Goal: Transaction & Acquisition: Purchase product/service

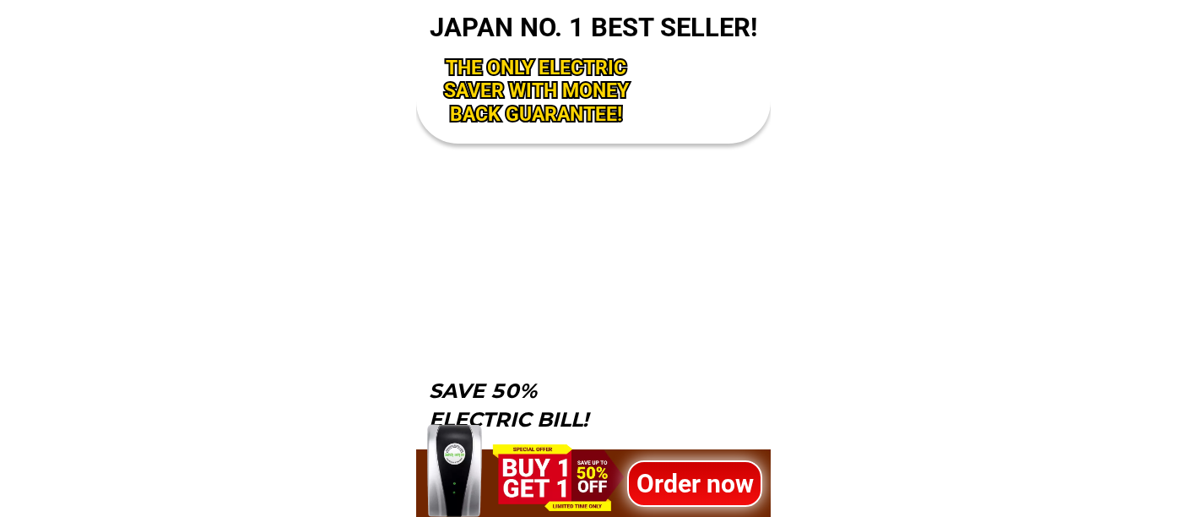
scroll to position [5472, 0]
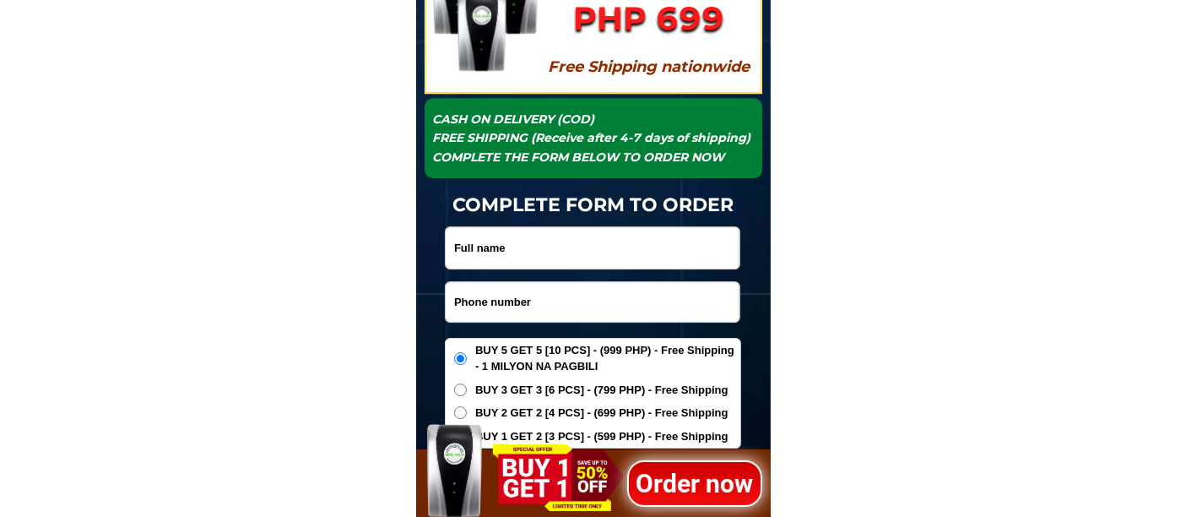
click at [545, 293] on input "Input phone_number" at bounding box center [593, 302] width 294 height 40
paste input "09996999848"
type input "09996999848"
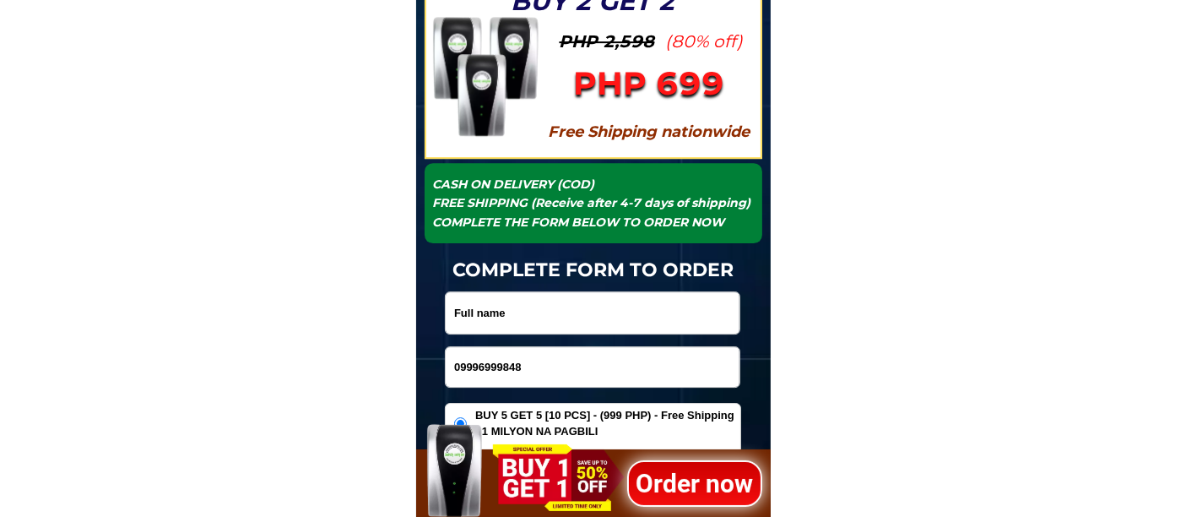
scroll to position [5378, 0]
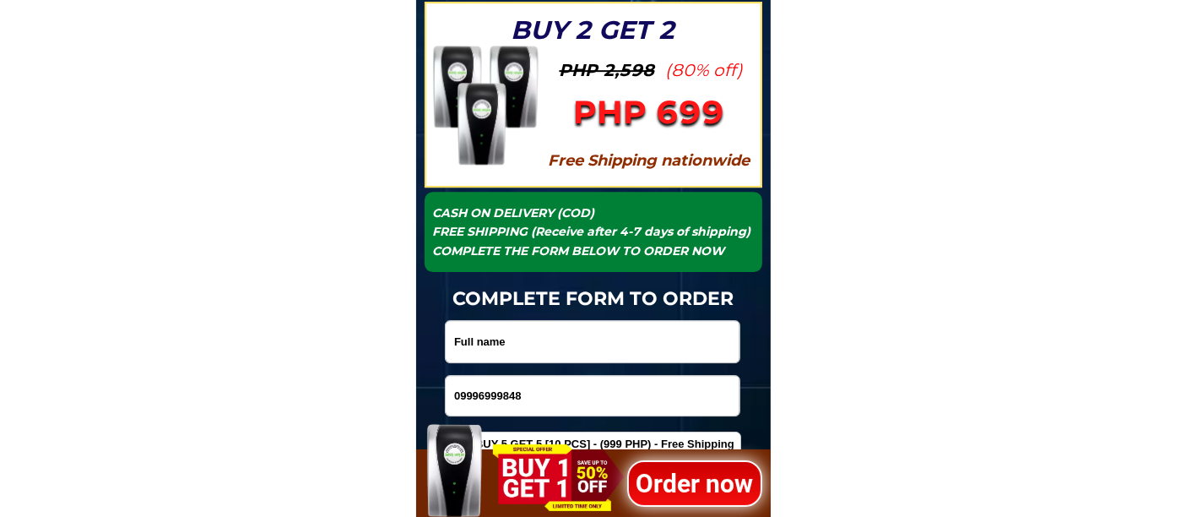
click at [494, 245] on h1 "CASH ON DELIVERY (COD) FREE SHIPPING (Receive after 4-7 days of shipping) COMPL…" at bounding box center [593, 232] width 321 height 57
click at [490, 335] on input "Input full_name" at bounding box center [593, 341] width 294 height 41
paste input "Bhoy Roche"
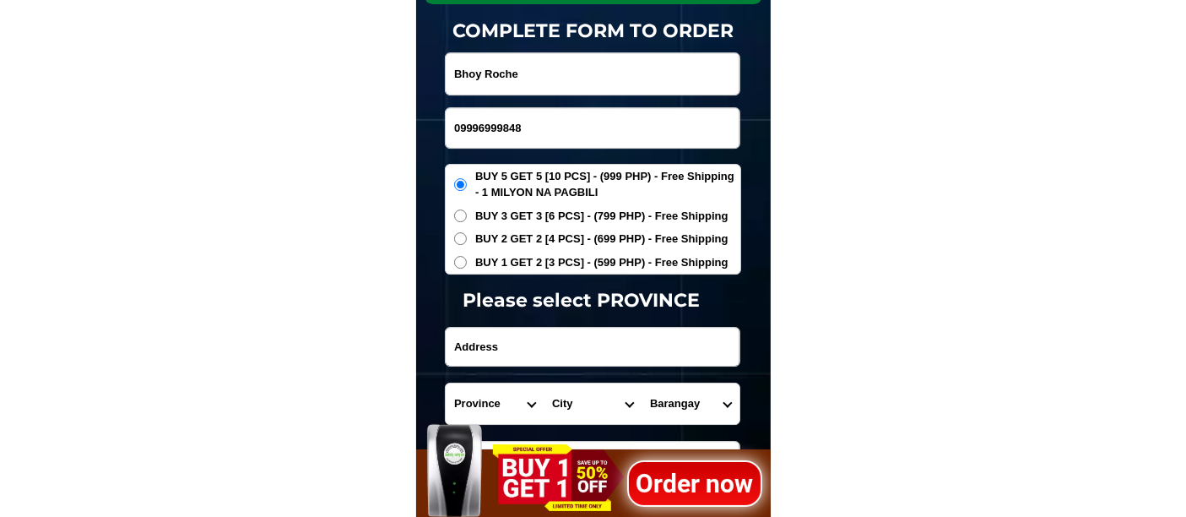
scroll to position [5659, 0]
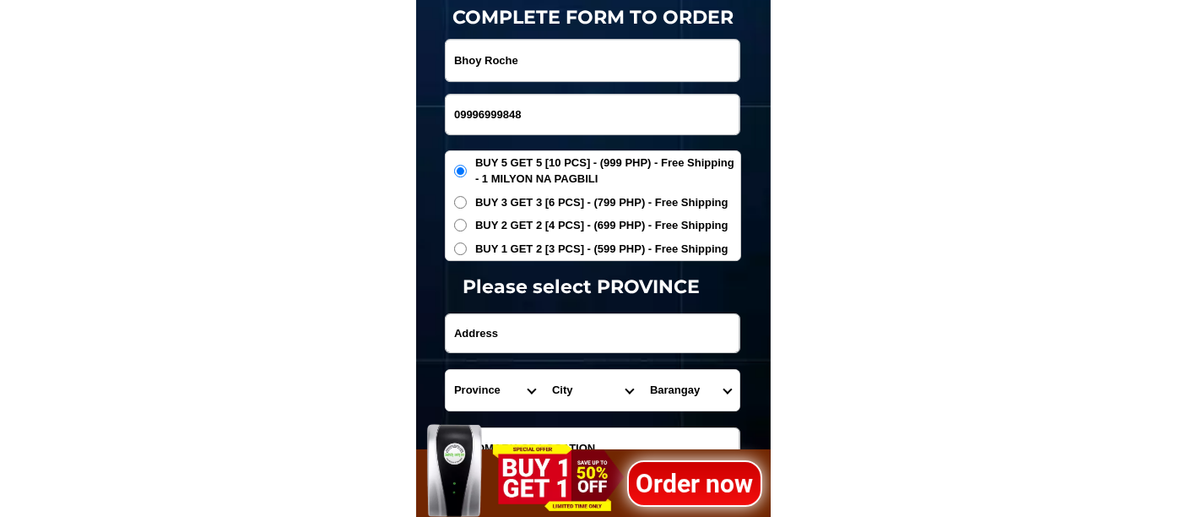
type input "Bhoy Roche"
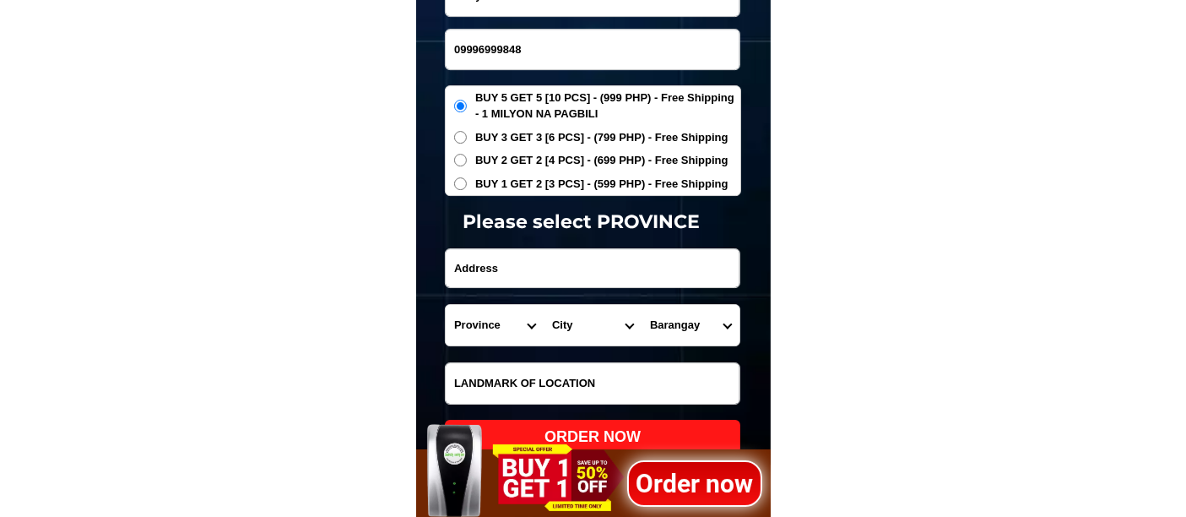
scroll to position [5754, 0]
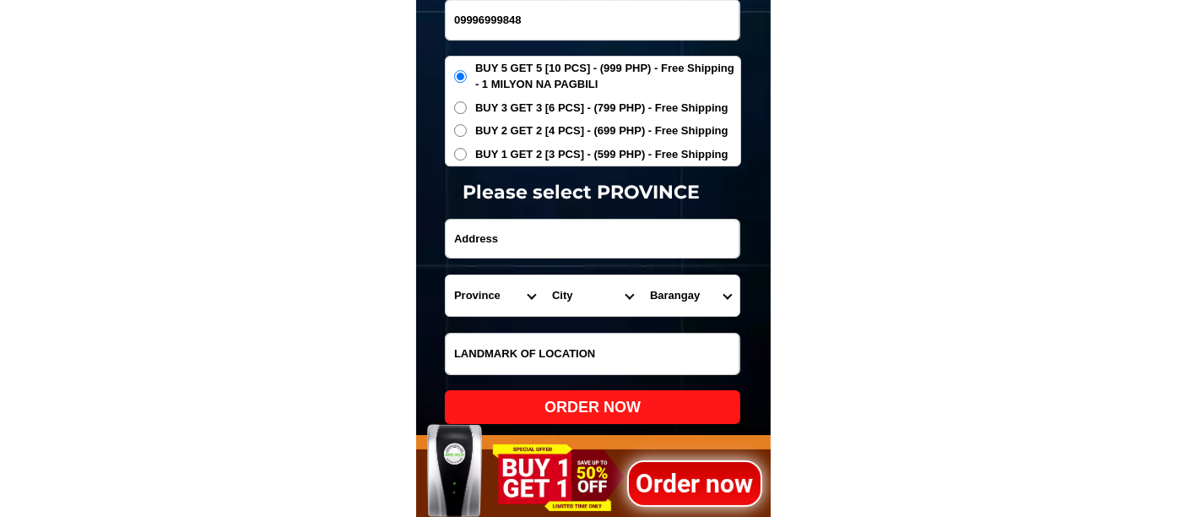
click at [524, 237] on input "Input address" at bounding box center [593, 239] width 294 height 38
paste input "brgy tinago 133 [GEOGRAPHIC_DATA]"
type input "brgy tinago 133 [GEOGRAPHIC_DATA]"
click at [481, 286] on select "Province [GEOGRAPHIC_DATA] [GEOGRAPHIC_DATA] [GEOGRAPHIC_DATA] [GEOGRAPHIC_DATA…" at bounding box center [495, 295] width 98 height 41
select select "63_904"
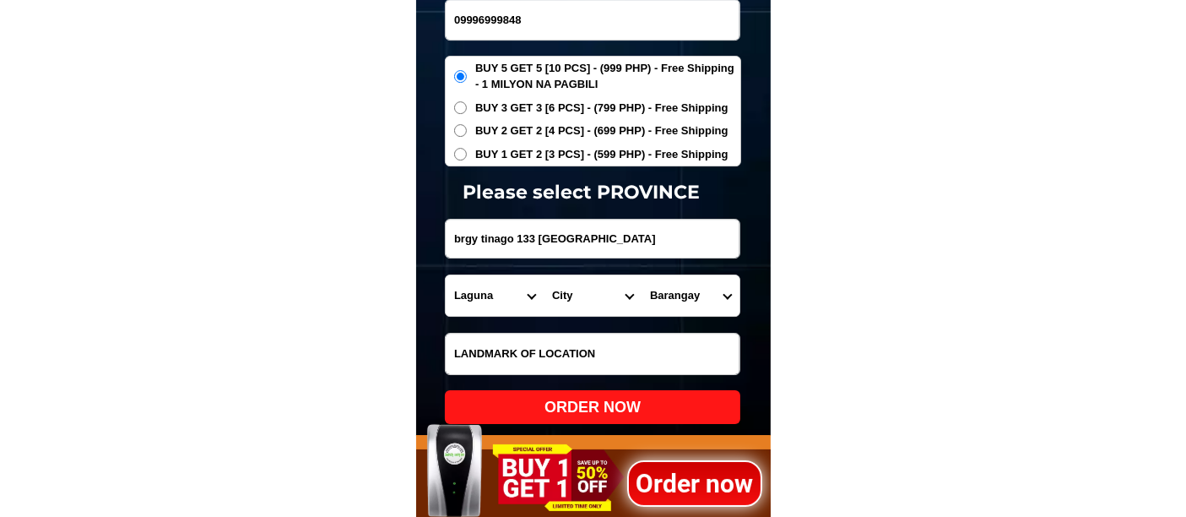
click at [446, 275] on select "Province [GEOGRAPHIC_DATA] [GEOGRAPHIC_DATA] [GEOGRAPHIC_DATA] [GEOGRAPHIC_DATA…" at bounding box center [495, 295] width 98 height 41
click at [577, 295] on select "City [GEOGRAPHIC_DATA] [GEOGRAPHIC_DATA]-city [GEOGRAPHIC_DATA] [GEOGRAPHIC_DAT…" at bounding box center [593, 295] width 98 height 41
select select "63_9041285"
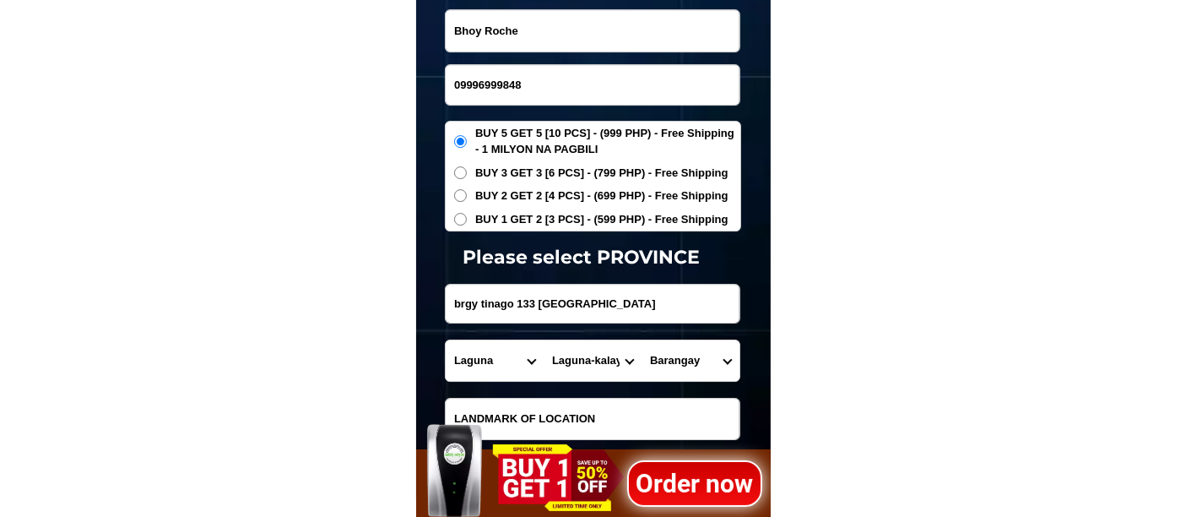
scroll to position [5659, 0]
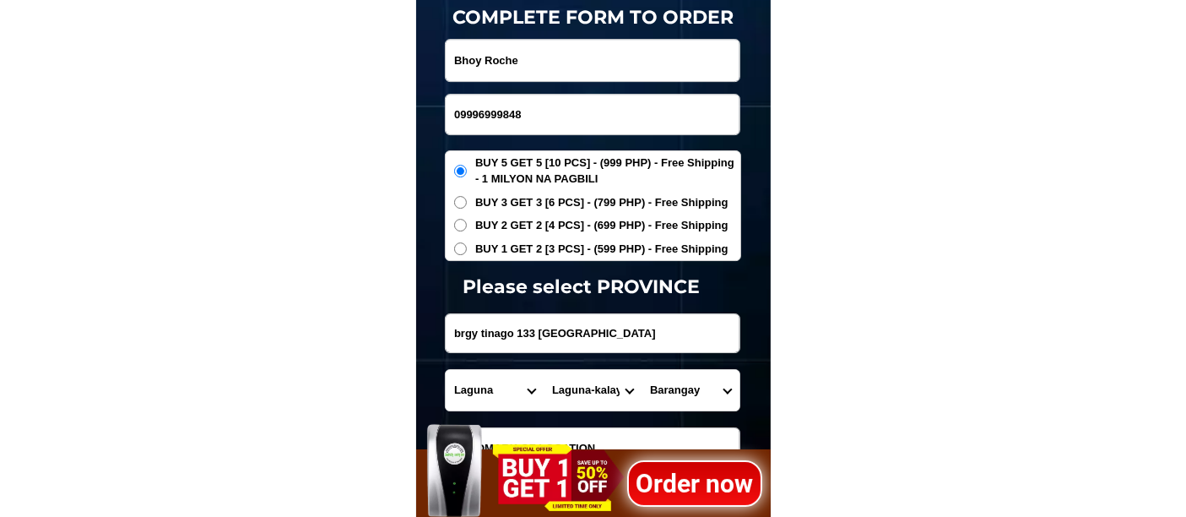
click at [583, 385] on select "City [GEOGRAPHIC_DATA] [GEOGRAPHIC_DATA]-city [GEOGRAPHIC_DATA] [GEOGRAPHIC_DAT…" at bounding box center [593, 390] width 98 height 41
click at [483, 388] on select "Province [GEOGRAPHIC_DATA] [GEOGRAPHIC_DATA] [GEOGRAPHIC_DATA] [GEOGRAPHIC_DATA…" at bounding box center [495, 390] width 98 height 41
select select "63_374"
click at [446, 370] on select "Province [GEOGRAPHIC_DATA] [GEOGRAPHIC_DATA] [GEOGRAPHIC_DATA] [GEOGRAPHIC_DATA…" at bounding box center [495, 390] width 98 height 41
click at [574, 383] on select "City Baao Balatan Bombon Buhi [PERSON_NAME][GEOGRAPHIC_DATA] Calabanga [GEOGRAP…" at bounding box center [593, 390] width 98 height 41
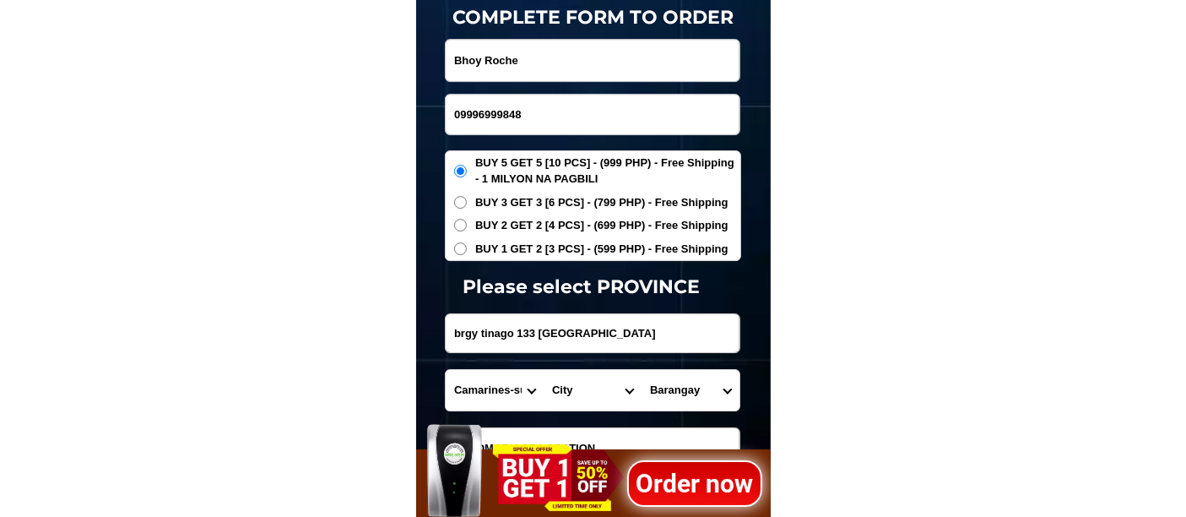
select select "63_3747401"
click at [544, 370] on select "City Baao Balatan Bombon Buhi [PERSON_NAME][GEOGRAPHIC_DATA] Calabanga [GEOGRAP…" at bounding box center [593, 390] width 98 height 41
click at [681, 381] on select "Barangay Abella Bagumbayan norte Bagumbayan sur Balatas Calauag [GEOGRAPHIC_DAT…" at bounding box center [691, 390] width 98 height 41
select select "63_37474014657"
click at [642, 370] on select "Barangay Abella Bagumbayan norte Bagumbayan sur Balatas Calauag [GEOGRAPHIC_DAT…" at bounding box center [691, 390] width 98 height 41
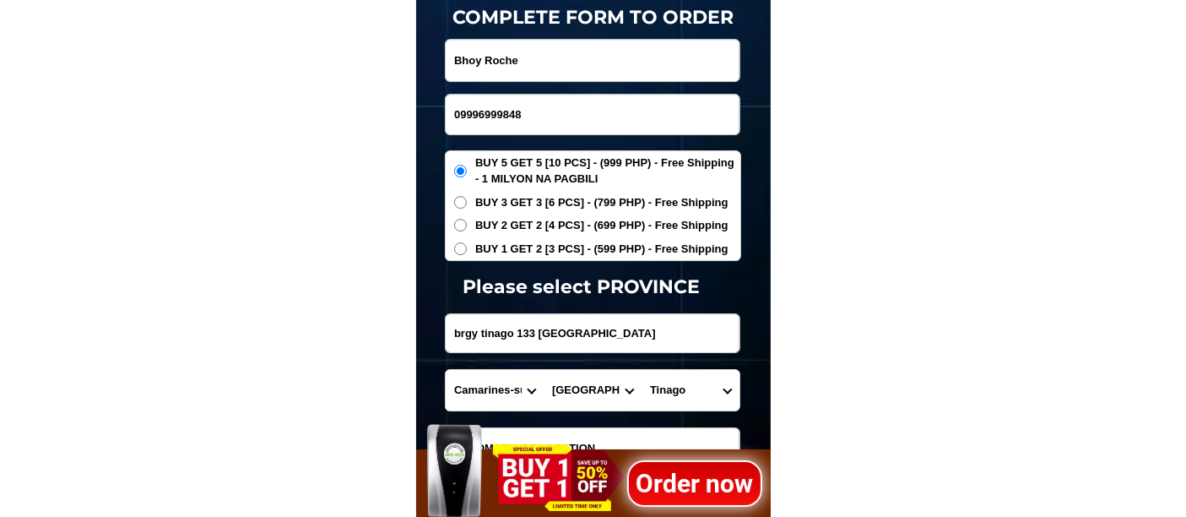
scroll to position [5754, 0]
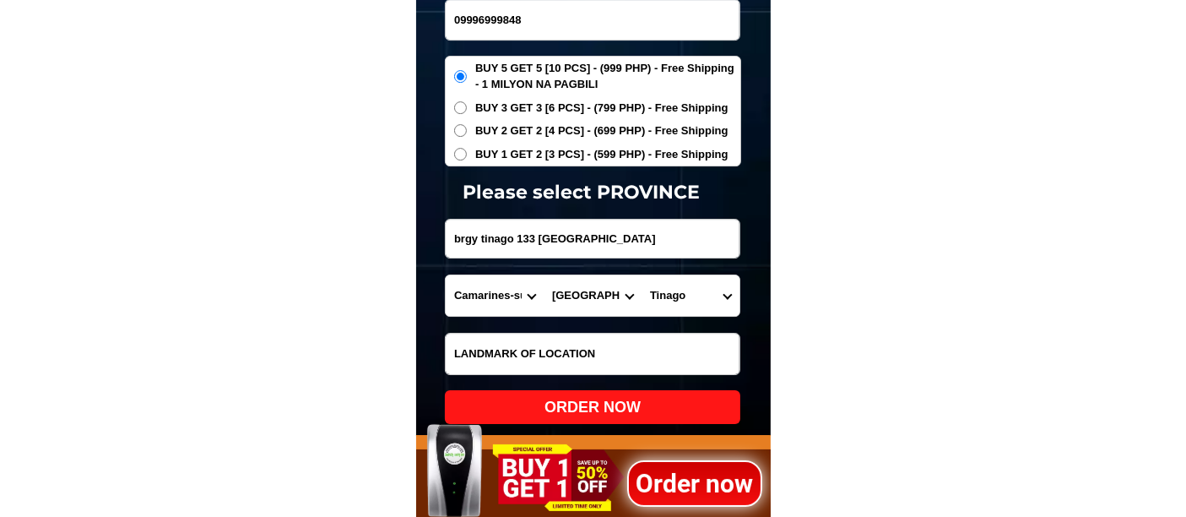
click at [566, 405] on div "ORDER NOW" at bounding box center [593, 407] width 296 height 23
type input "Bhoy Roche"
type input "09996999848"
radio input "true"
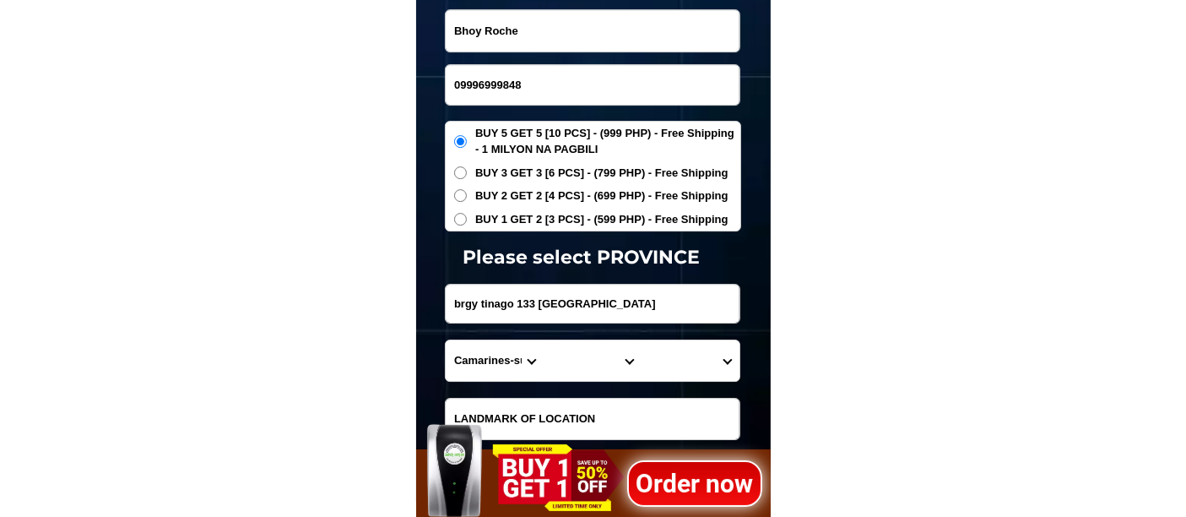
scroll to position [5659, 0]
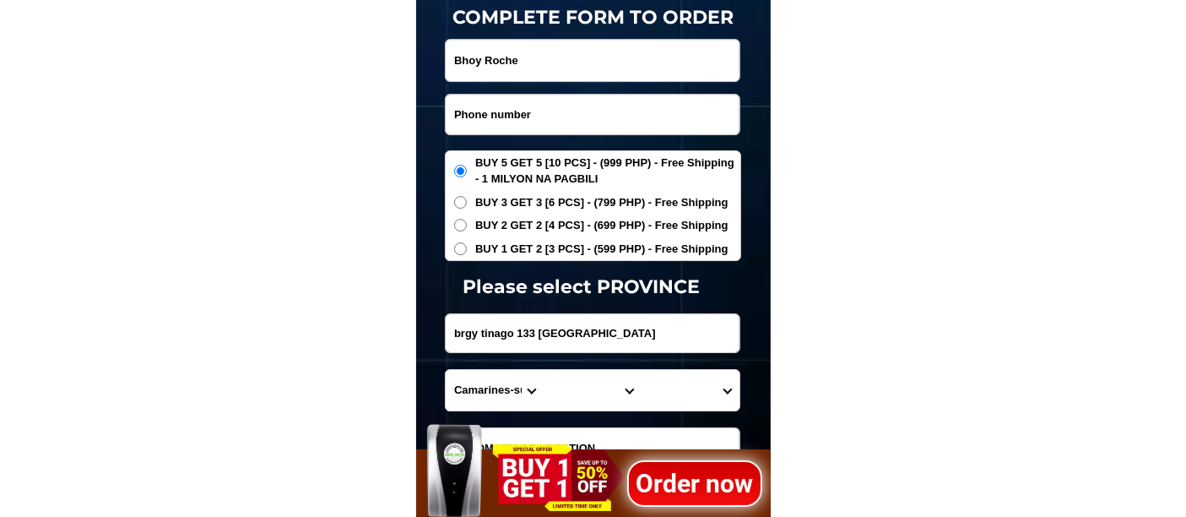
click at [518, 109] on input "Input phone_number" at bounding box center [593, 115] width 294 height 40
paste input "09709194633"
type input "09709194633"
click at [542, 57] on input "Input full_name" at bounding box center [593, 60] width 294 height 41
paste input "[PERSON_NAME]"
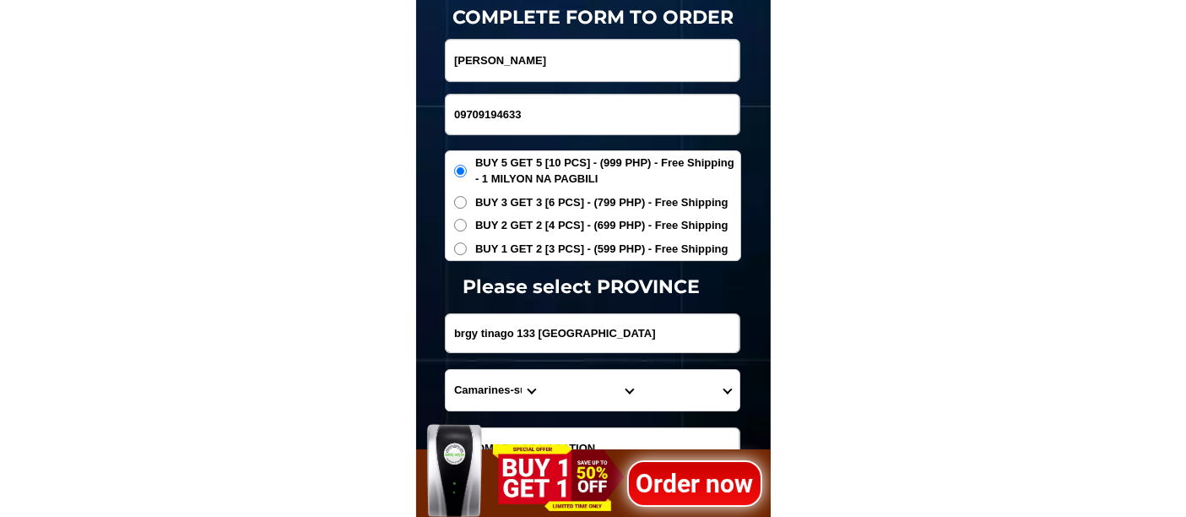
type input "[PERSON_NAME]"
click at [506, 248] on span "BUY 1 GET 2 [3 PCS] - (599 PHP) - Free Shipping" at bounding box center [601, 249] width 253 height 17
click at [467, 248] on input "BUY 1 GET 2 [3 PCS] - (599 PHP) - Free Shipping" at bounding box center [460, 248] width 13 height 13
radio input "true"
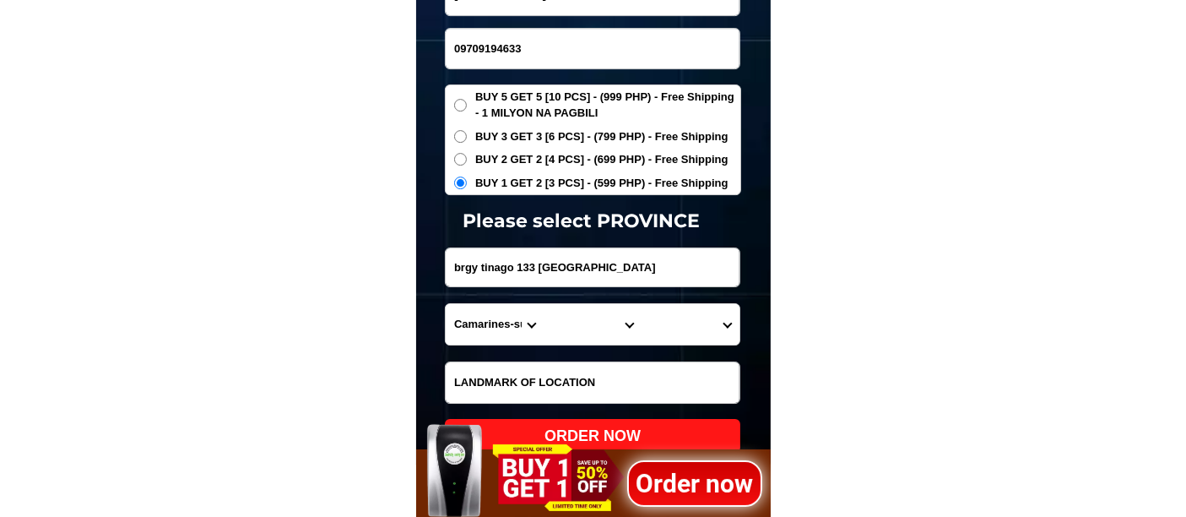
scroll to position [5754, 0]
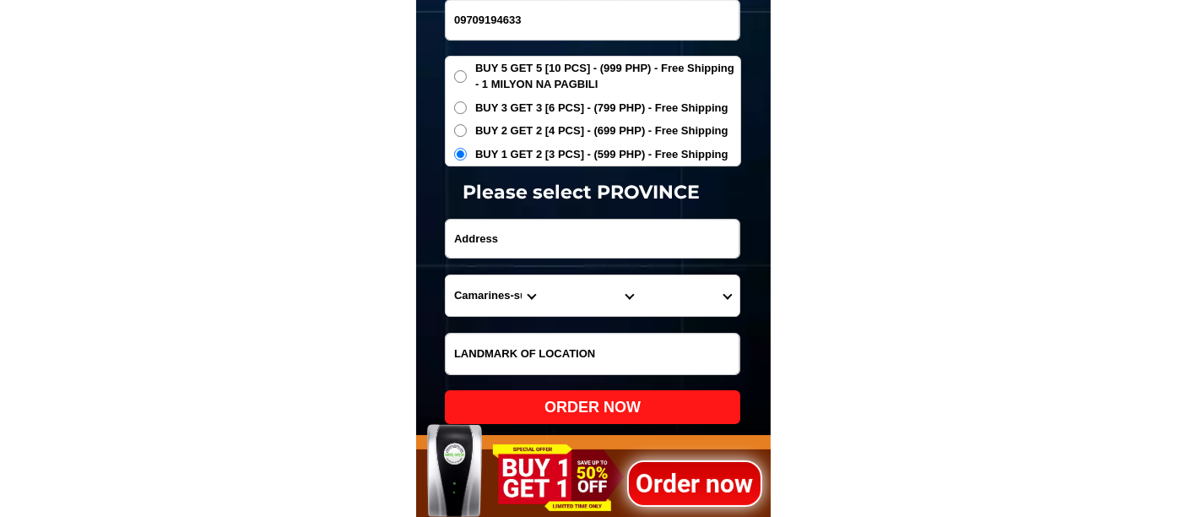
click at [537, 237] on input "Input address" at bounding box center [593, 239] width 294 height 38
paste input "prk.banawag tawagan Norte Labangan"
type input "prk.banawag tawagan Norte Labangan"
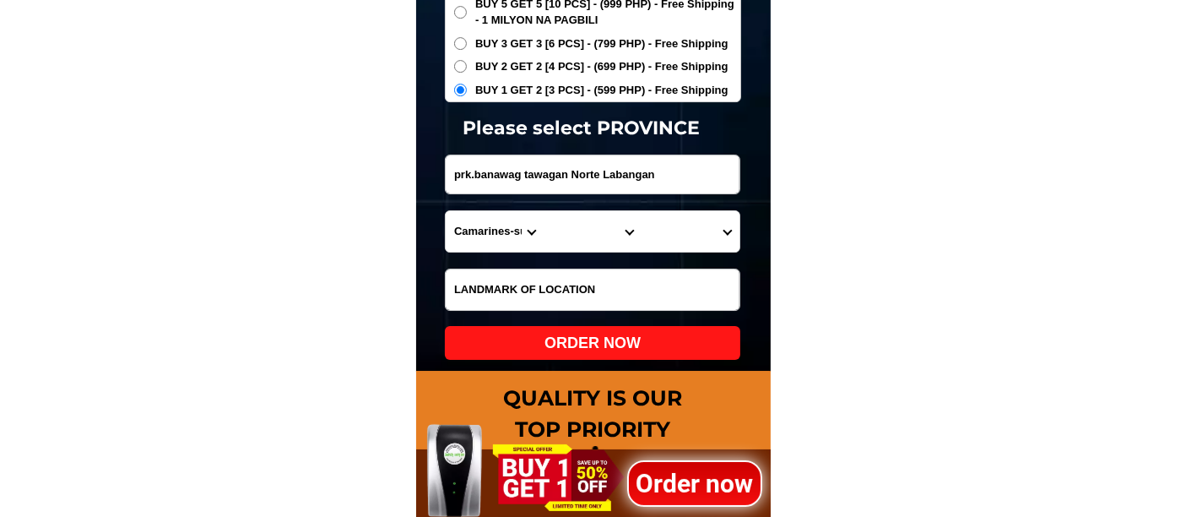
scroll to position [5848, 0]
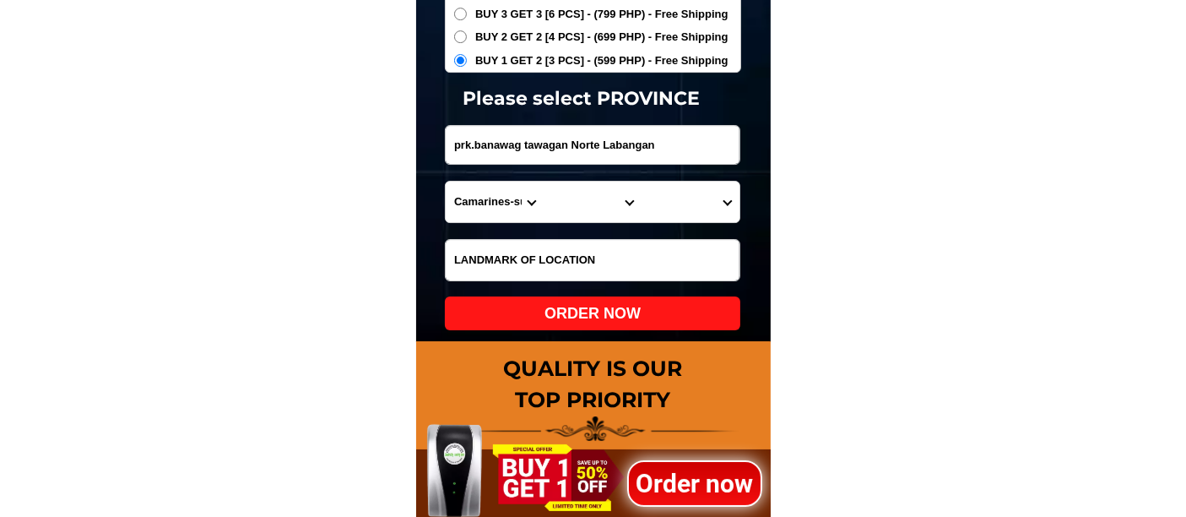
click at [580, 284] on form "[PERSON_NAME] 09709194633 ORDER NOW prk.[GEOGRAPHIC_DATA] [GEOGRAPHIC_DATA] [GE…" at bounding box center [593, 91] width 296 height 480
click at [530, 257] on input "Input LANDMARKOFLOCATION" at bounding box center [593, 260] width 294 height 41
paste input "rebisco bodega"
type input "rebisco bodega"
click at [475, 196] on select "Province [GEOGRAPHIC_DATA] [GEOGRAPHIC_DATA] [GEOGRAPHIC_DATA] [GEOGRAPHIC_DATA…" at bounding box center [495, 202] width 98 height 41
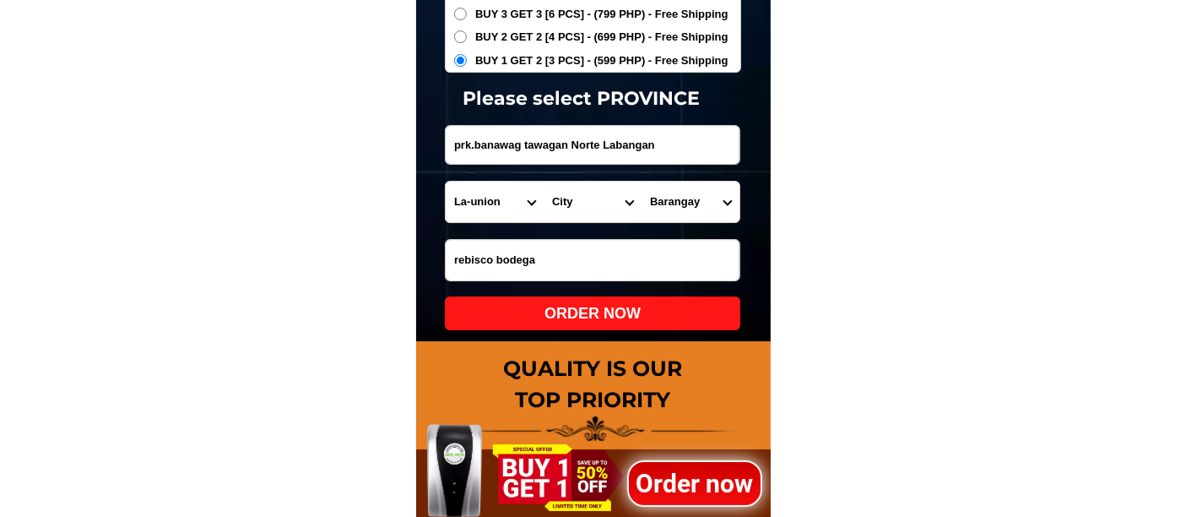
click at [478, 209] on select "Province [GEOGRAPHIC_DATA] [GEOGRAPHIC_DATA] [GEOGRAPHIC_DATA] [GEOGRAPHIC_DATA…" at bounding box center [495, 202] width 98 height 41
select select "63_427"
click at [446, 182] on select "Province [GEOGRAPHIC_DATA] [GEOGRAPHIC_DATA] [GEOGRAPHIC_DATA] [GEOGRAPHIC_DATA…" at bounding box center [495, 202] width 98 height 41
click at [567, 198] on select "City Bayog [GEOGRAPHIC_DATA] Dinas Dumalinao [GEOGRAPHIC_DATA] [GEOGRAPHIC_DATA…" at bounding box center [593, 202] width 98 height 41
select select "63_4279069"
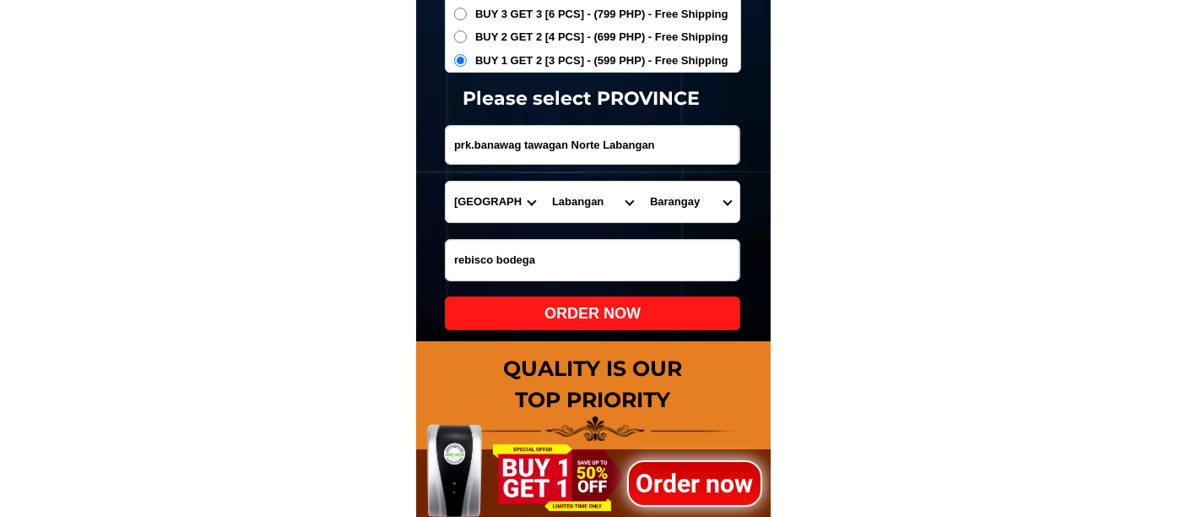
click at [544, 182] on select "City Bayog [GEOGRAPHIC_DATA] Dinas Dumalinao [GEOGRAPHIC_DATA] [GEOGRAPHIC_DATA…" at bounding box center [593, 202] width 98 height 41
click at [670, 201] on select "Barangay Bagalupa [GEOGRAPHIC_DATA] ([GEOGRAPHIC_DATA]) Binayan Bokong Bulanit …" at bounding box center [691, 202] width 98 height 41
select select "63_4279069625"
click at [642, 182] on select "Barangay Bagalupa [GEOGRAPHIC_DATA] ([GEOGRAPHIC_DATA]) Binayan Bokong Bulanit …" at bounding box center [691, 202] width 98 height 41
click at [599, 321] on div "ORDER NOW" at bounding box center [593, 313] width 296 height 23
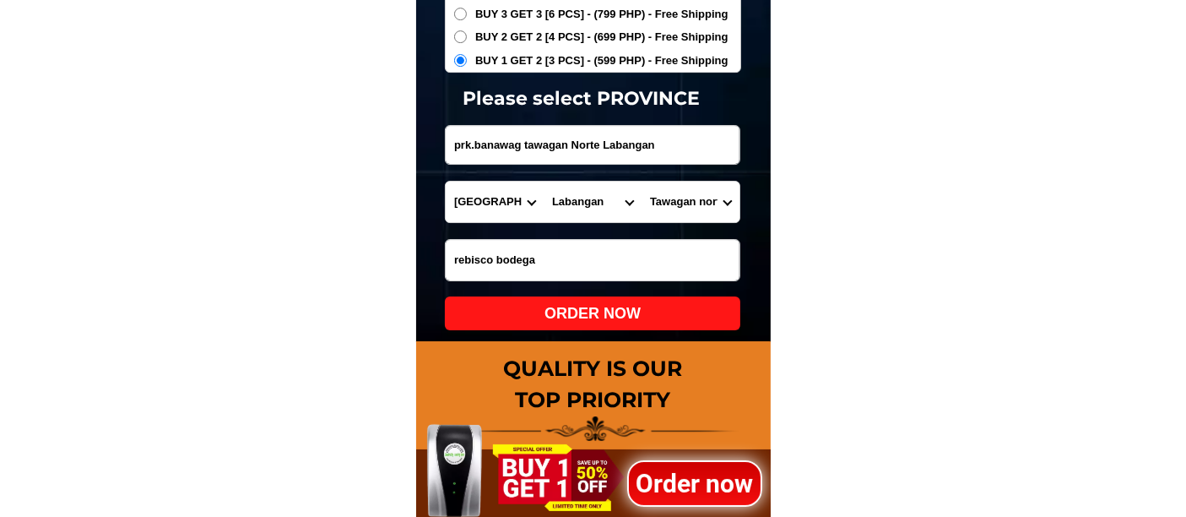
type input "prk.banawag tawagan Norte Labangan"
radio input "true"
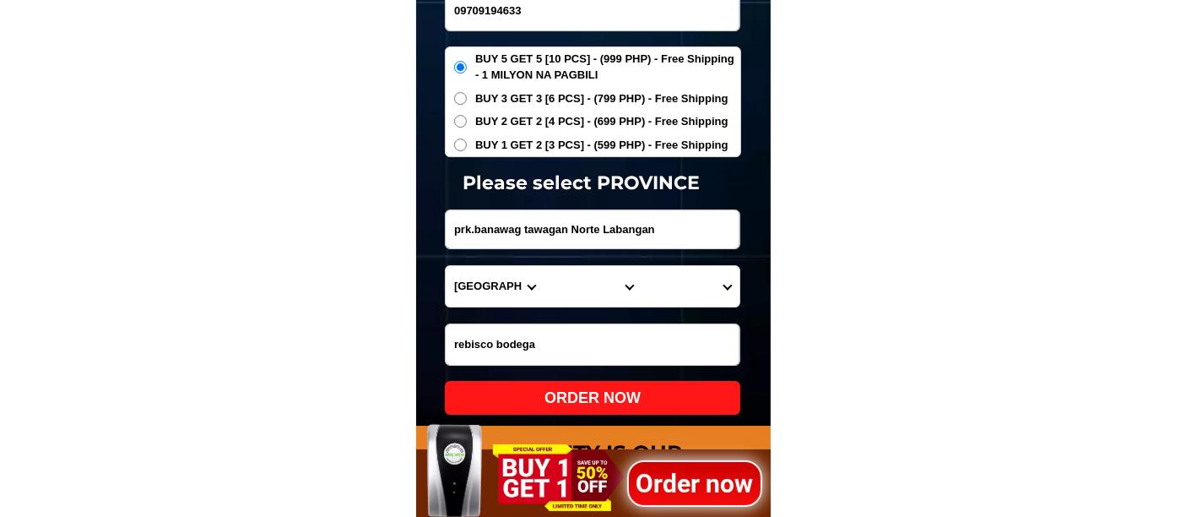
scroll to position [5659, 0]
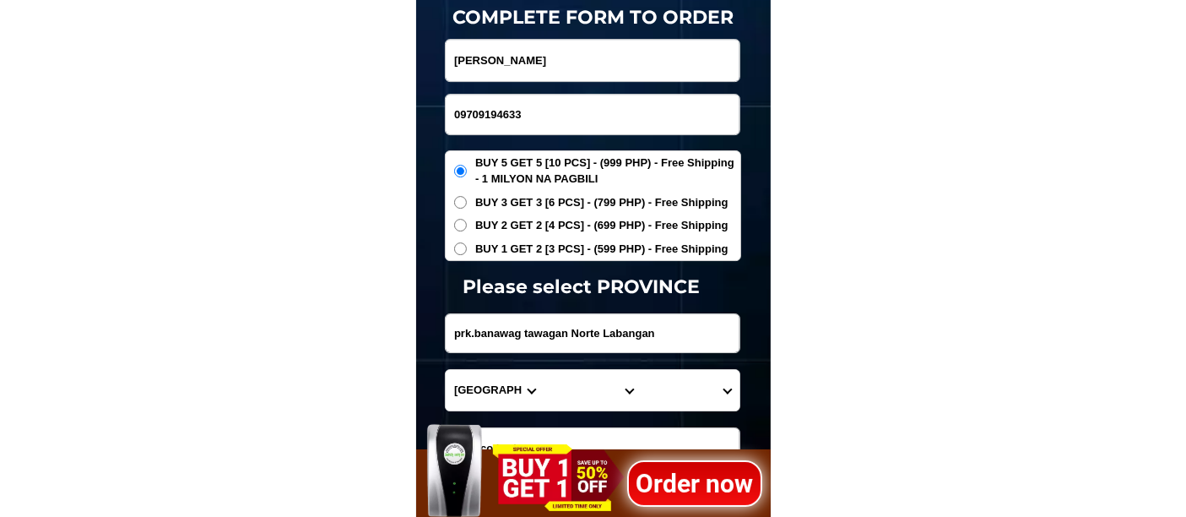
click at [529, 122] on input "09709194633" at bounding box center [593, 115] width 294 height 40
paste input "00541596685"
type input "00541596685"
click at [531, 62] on input "Input full_name" at bounding box center [593, 60] width 294 height 41
paste input "[PERSON_NAME] [PERSON_NAME]"
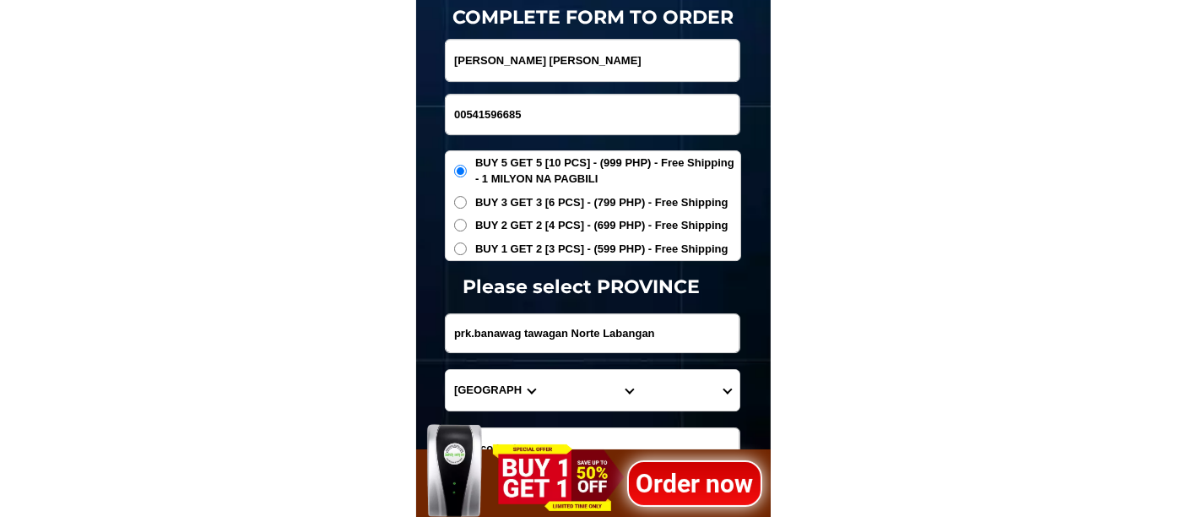
type input "[PERSON_NAME] [PERSON_NAME]"
click at [535, 320] on input "Input address" at bounding box center [593, 333] width 294 height 38
paste input "Big Acasia Tree, phase V, BLK -09, Lot. 01, Purple Tapulanga Brgy. [GEOGRAPHIC_…"
type input "Big Acasia Tree, phase V, BLK -09, Lot. 01, Purple Tapulanga Brgy. [GEOGRAPHIC_…"
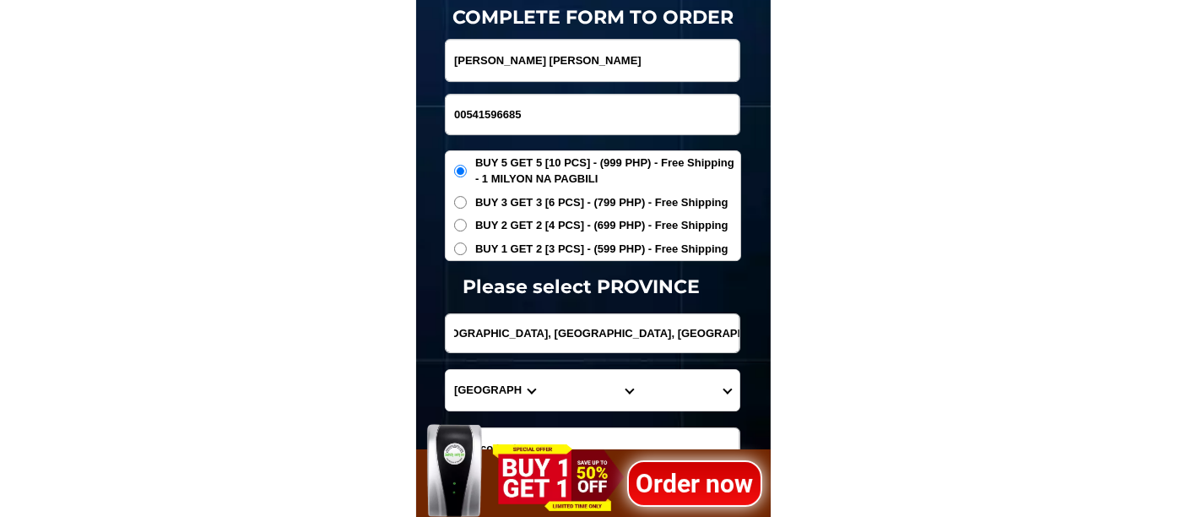
scroll to position [0, 0]
click at [531, 254] on span "BUY 1 GET 2 [3 PCS] - (599 PHP) - Free Shipping" at bounding box center [601, 249] width 253 height 17
click at [467, 254] on input "BUY 1 GET 2 [3 PCS] - (599 PHP) - Free Shipping" at bounding box center [460, 248] width 13 height 13
radio input "true"
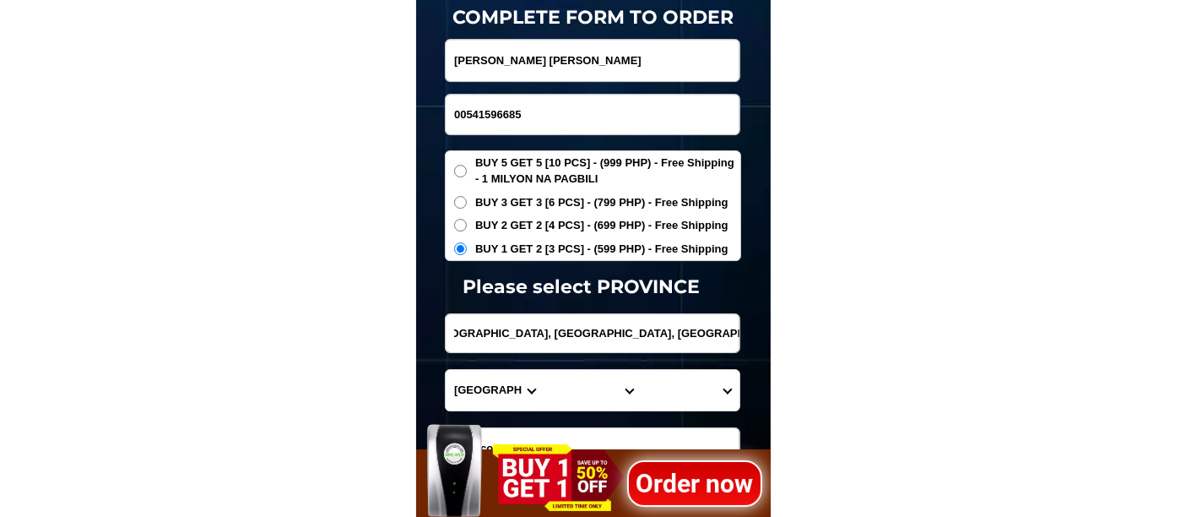
drag, startPoint x: 541, startPoint y: 324, endPoint x: 1033, endPoint y: 338, distance: 491.6
click at [502, 391] on select "Province [GEOGRAPHIC_DATA] [GEOGRAPHIC_DATA] [GEOGRAPHIC_DATA] [GEOGRAPHIC_DATA…" at bounding box center [495, 390] width 98 height 41
select select "63_396"
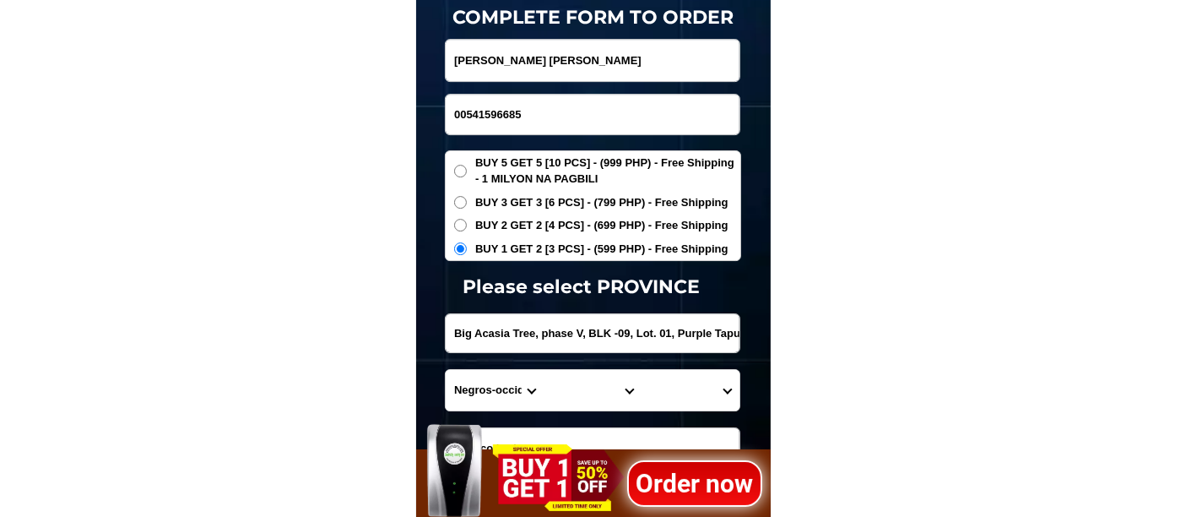
click at [446, 370] on select "Province [GEOGRAPHIC_DATA] [GEOGRAPHIC_DATA] [GEOGRAPHIC_DATA] [GEOGRAPHIC_DATA…" at bounding box center [495, 390] width 98 height 41
click at [583, 387] on select "City [GEOGRAPHIC_DATA]-city [GEOGRAPHIC_DATA]-city [GEOGRAPHIC_DATA] [GEOGRAPHI…" at bounding box center [593, 390] width 98 height 41
select select "63_3968348"
click at [544, 370] on select "City [GEOGRAPHIC_DATA]-city [GEOGRAPHIC_DATA]-city [GEOGRAPHIC_DATA] [GEOGRAPHI…" at bounding box center [593, 390] width 98 height 41
click at [680, 383] on select "Barangay [PERSON_NAME] Barangay 1 (pob.) Barangay 10 (pob.) Barangay 11 (pob.) …" at bounding box center [691, 390] width 98 height 41
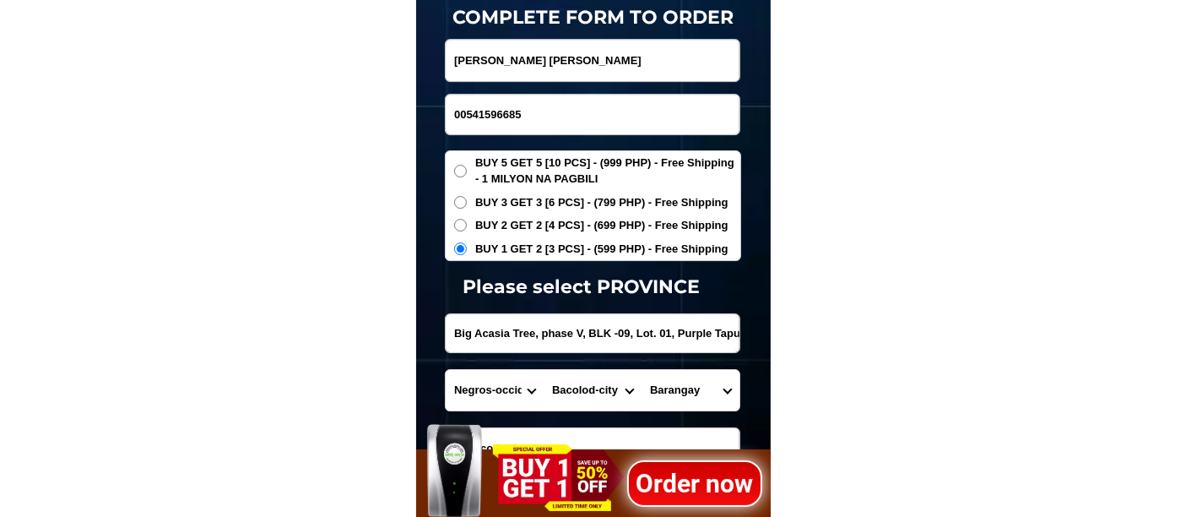
select select "63_396834884988"
click at [642, 370] on select "Barangay [PERSON_NAME] Barangay 1 (pob.) Barangay 10 (pob.) Barangay 11 (pob.) …" at bounding box center [691, 390] width 98 height 41
click at [505, 110] on input "00541596685" at bounding box center [593, 115] width 294 height 40
paste input "9272786250"
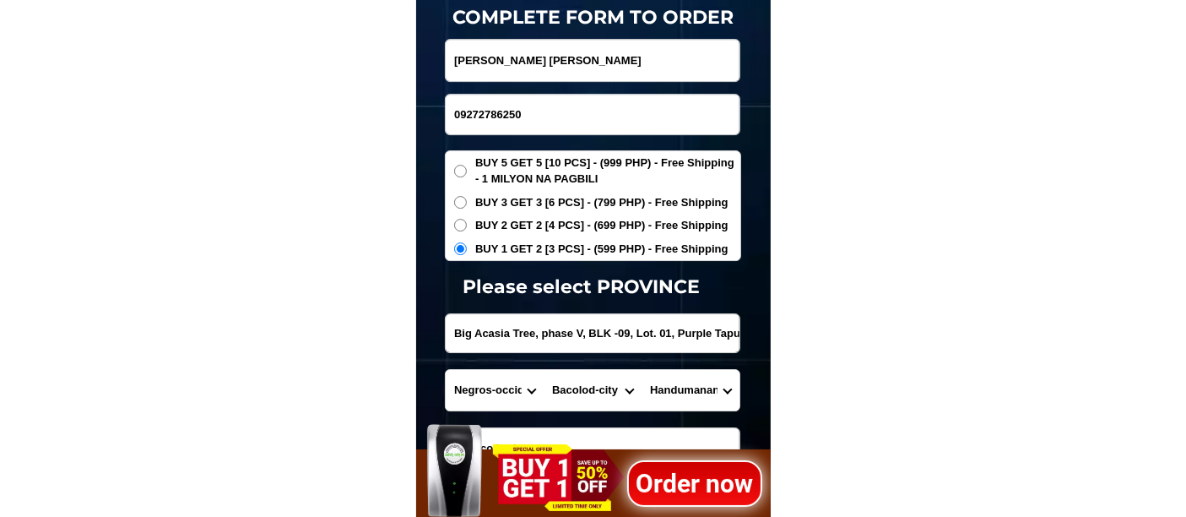
type input "09272786250"
paste input "[PERSON_NAME]"
type input "[PERSON_NAME]"
click at [504, 343] on input "Big Acasia Tree, phase V, BLK -09, Lot. 01, Purple Tapulanga Brgy. [GEOGRAPHIC_…" at bounding box center [593, 333] width 294 height 38
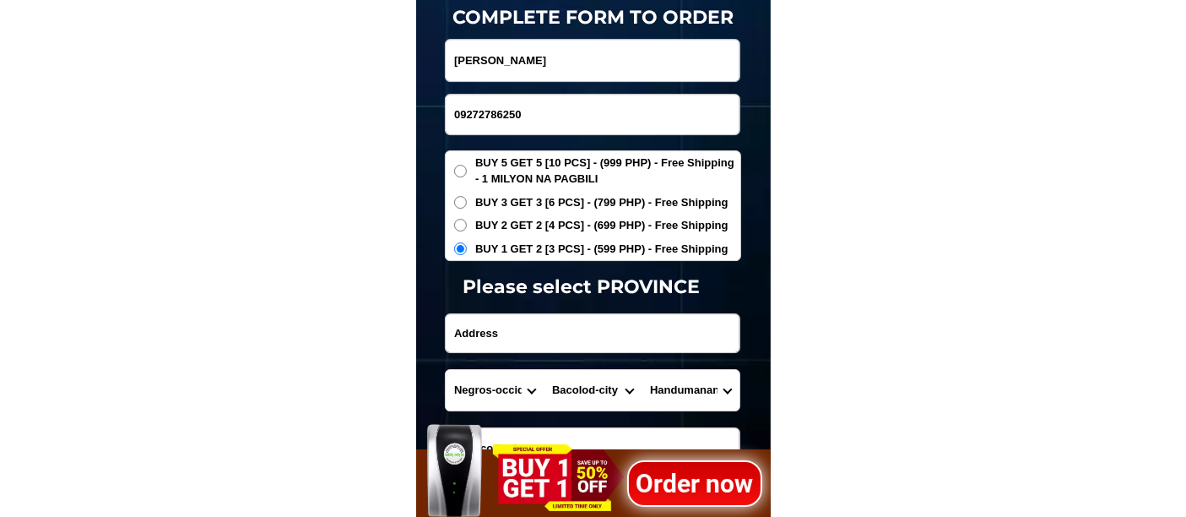
paste input "[STREET_ADDRESS][PERSON_NAME], Payatas-A, [GEOGRAPHIC_DATA] Near [GEOGRAPHIC_DA…"
type input "[STREET_ADDRESS][PERSON_NAME], Payatas-A, [GEOGRAPHIC_DATA] Near [GEOGRAPHIC_DA…"
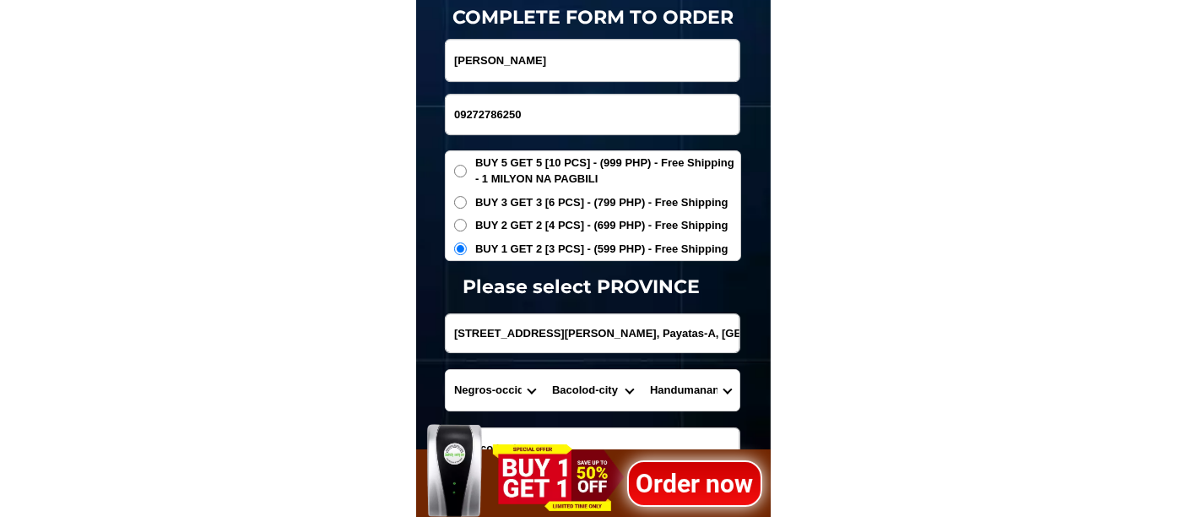
click at [475, 389] on select "Province [GEOGRAPHIC_DATA] [GEOGRAPHIC_DATA] [GEOGRAPHIC_DATA] [GEOGRAPHIC_DATA…" at bounding box center [495, 390] width 98 height 41
select select "63_219"
click at [446, 370] on select "Province [GEOGRAPHIC_DATA] [GEOGRAPHIC_DATA] [GEOGRAPHIC_DATA] [GEOGRAPHIC_DATA…" at bounding box center [495, 390] width 98 height 41
click at [585, 384] on select "City [GEOGRAPHIC_DATA] [GEOGRAPHIC_DATA] [GEOGRAPHIC_DATA] [GEOGRAPHIC_DATA]-ci…" at bounding box center [593, 390] width 98 height 41
select select "63_2194070"
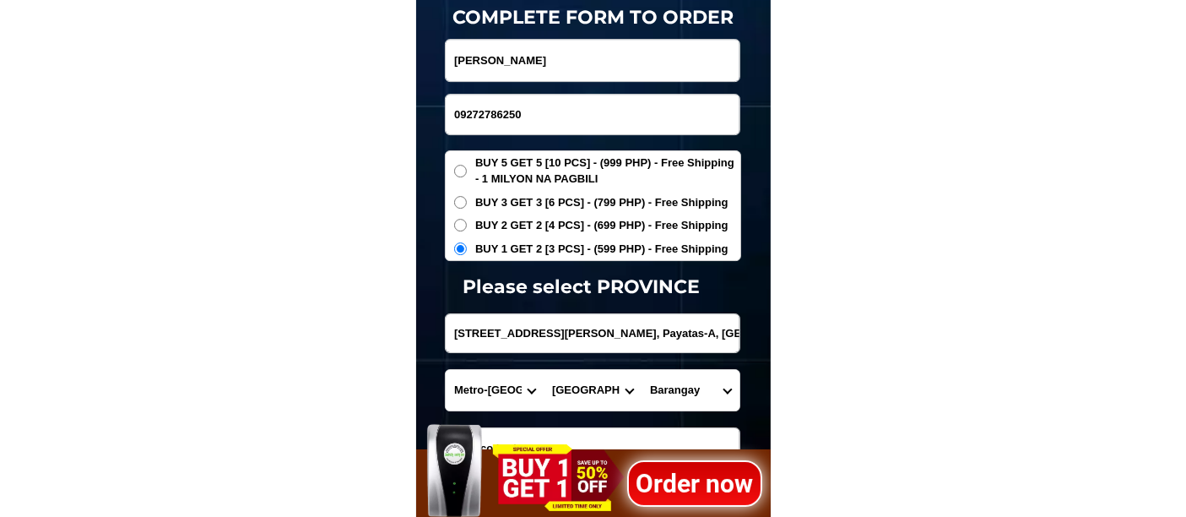
click at [544, 370] on select "City [GEOGRAPHIC_DATA] [GEOGRAPHIC_DATA] [GEOGRAPHIC_DATA] [GEOGRAPHIC_DATA]-ci…" at bounding box center [593, 390] width 98 height 41
click at [670, 389] on select "Barangay [PERSON_NAME] [PERSON_NAME] [PERSON_NAME] Bagbag Bago bantay Bagong li…" at bounding box center [691, 390] width 98 height 41
select select "63_219407010272"
click at [642, 370] on select "Barangay [PERSON_NAME] [PERSON_NAME] [PERSON_NAME] Bagbag Bago bantay Bagong li…" at bounding box center [691, 390] width 98 height 41
click at [691, 387] on select "Barangay [PERSON_NAME] [PERSON_NAME] [PERSON_NAME] Bagbag Bago bantay Bagong li…" at bounding box center [691, 390] width 98 height 41
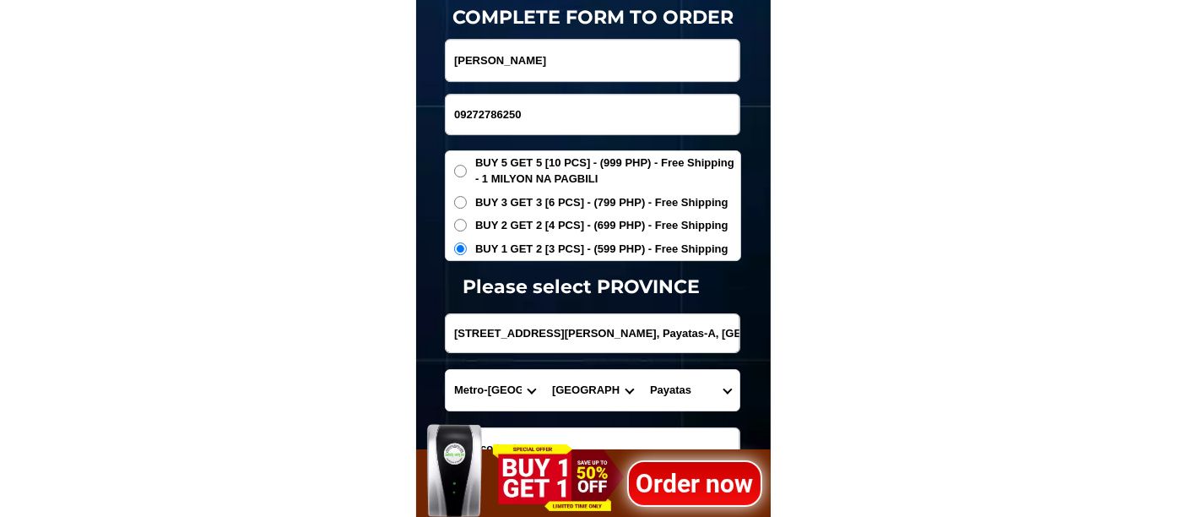
click at [642, 370] on select "Barangay [PERSON_NAME] [PERSON_NAME] [PERSON_NAME] Bagbag Bago bantay Bagong li…" at bounding box center [691, 390] width 98 height 41
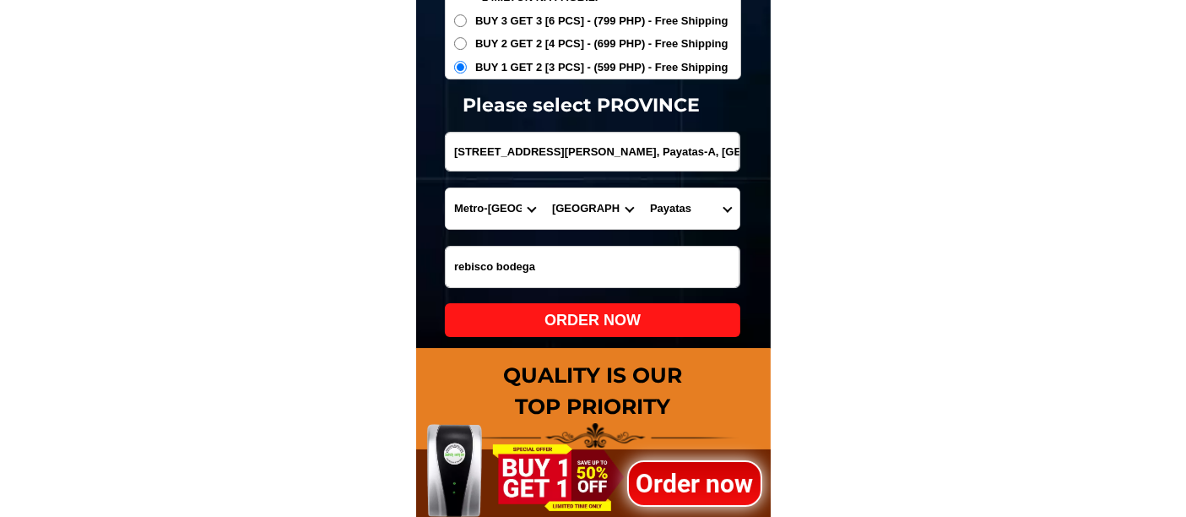
scroll to position [5848, 0]
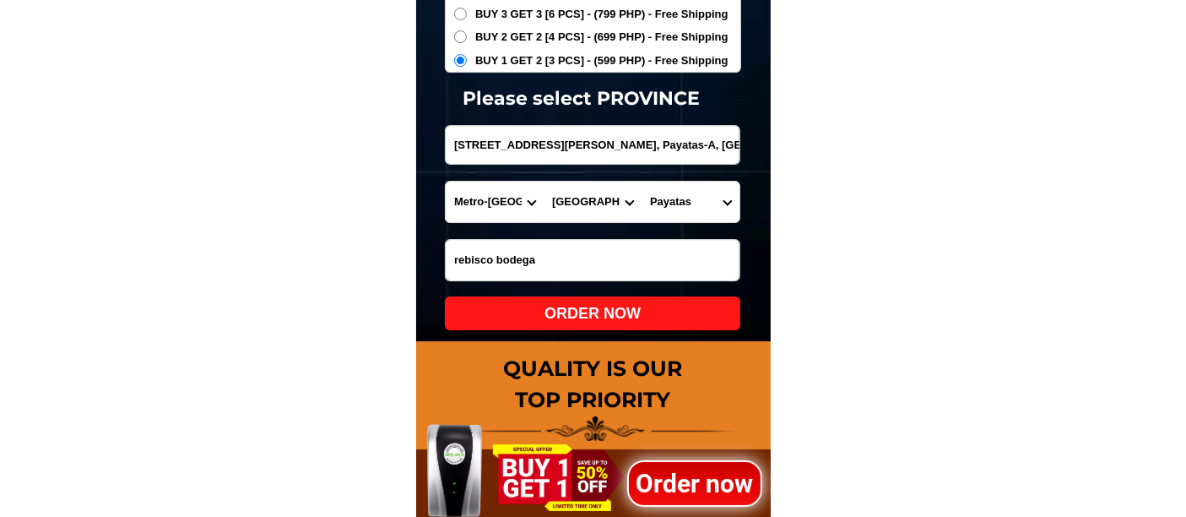
click at [576, 312] on div "ORDER NOW" at bounding box center [593, 313] width 296 height 23
type input "09272786250"
radio input "true"
